Goal: Find specific page/section: Find specific page/section

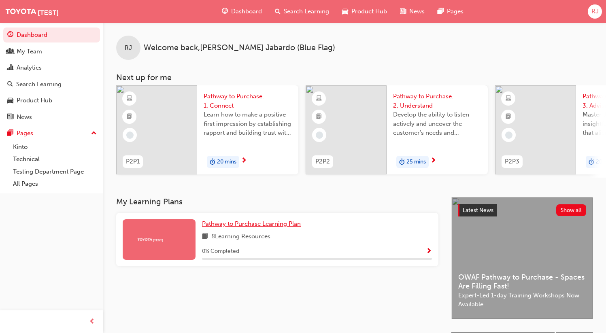
click at [210, 227] on span "Pathway to Purchase Learning Plan" at bounding box center [251, 223] width 99 height 7
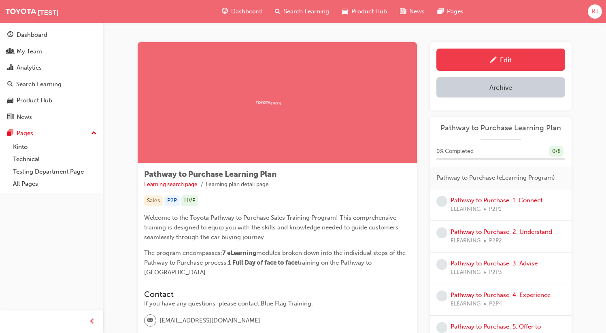
click at [493, 59] on span "pencil-icon" at bounding box center [493, 61] width 7 height 8
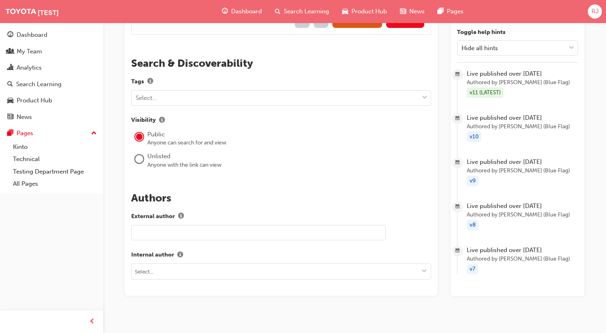
scroll to position [950, 0]
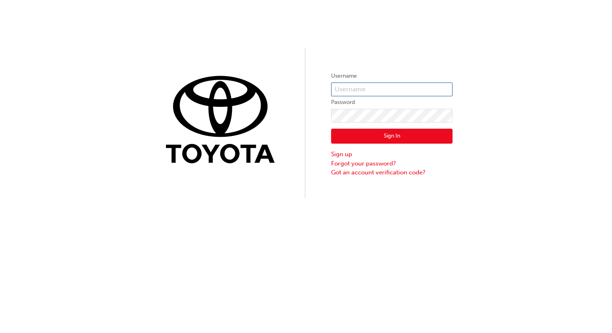
click at [371, 86] on input "text" at bounding box center [391, 90] width 121 height 14
type input "bf.[PERSON_NAME].jabardo"
click button "Sign In" at bounding box center [391, 136] width 121 height 15
